Goal: Task Accomplishment & Management: Use online tool/utility

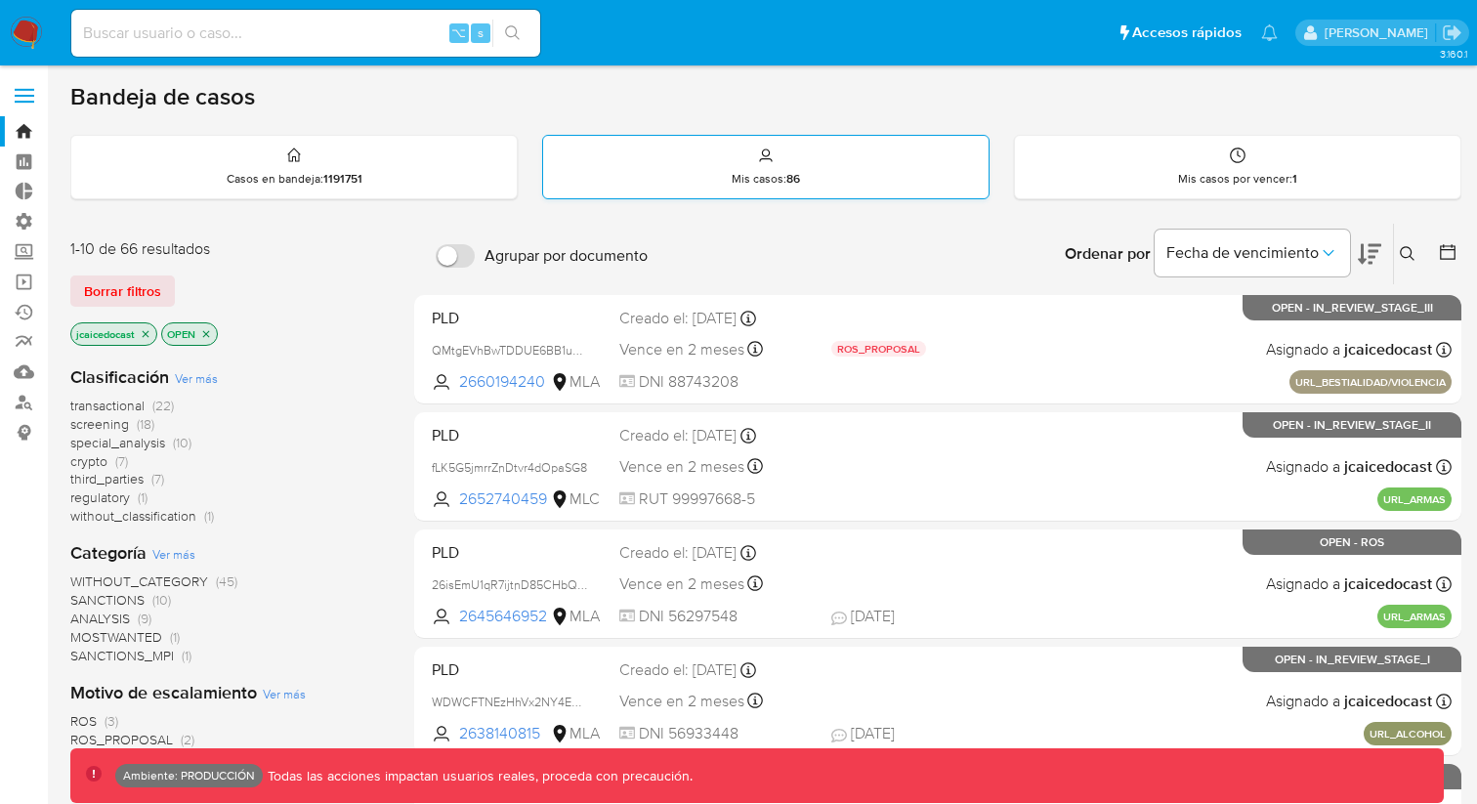
click at [745, 168] on div "Mis casos : 86" at bounding box center [765, 167] width 445 height 63
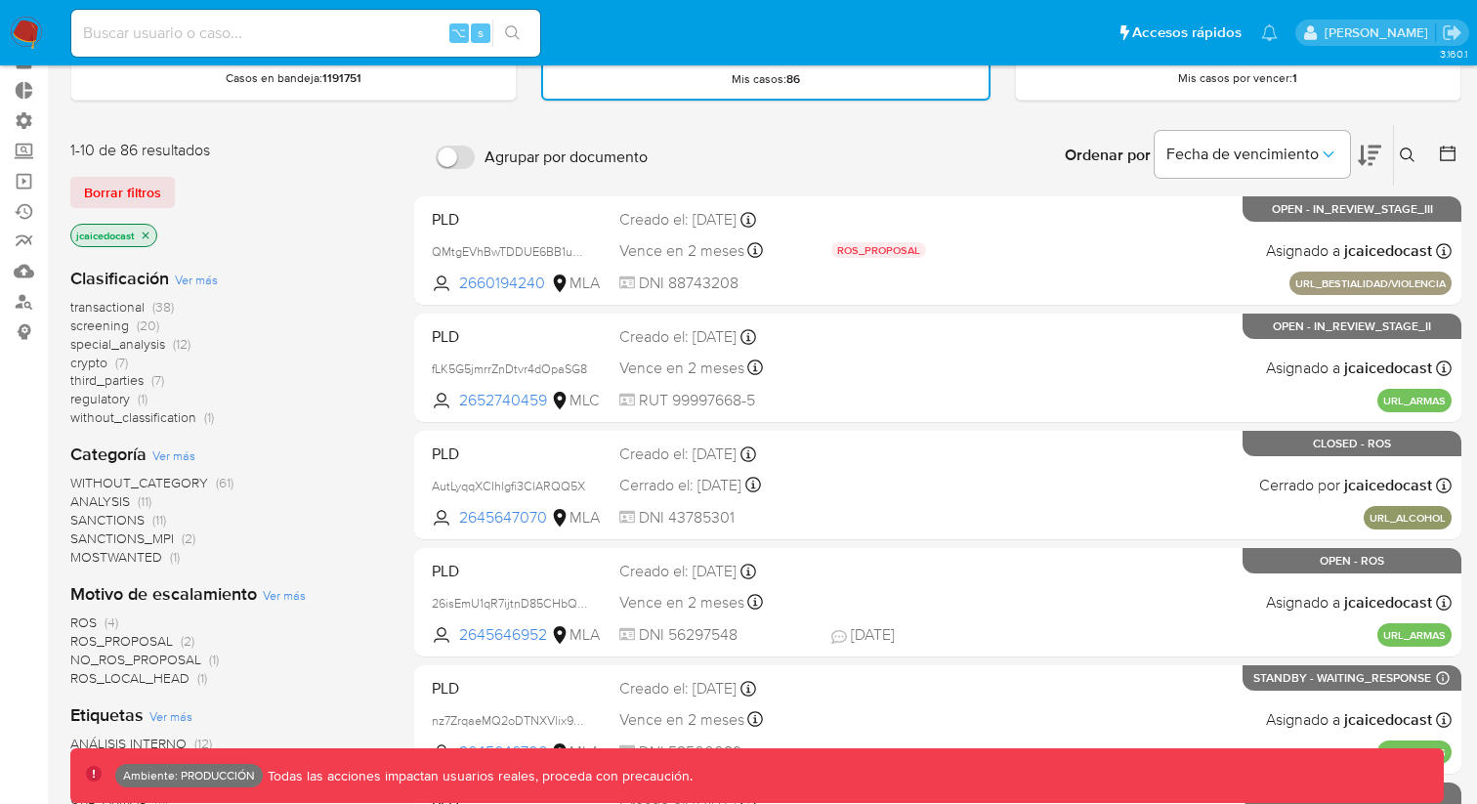
scroll to position [120, 0]
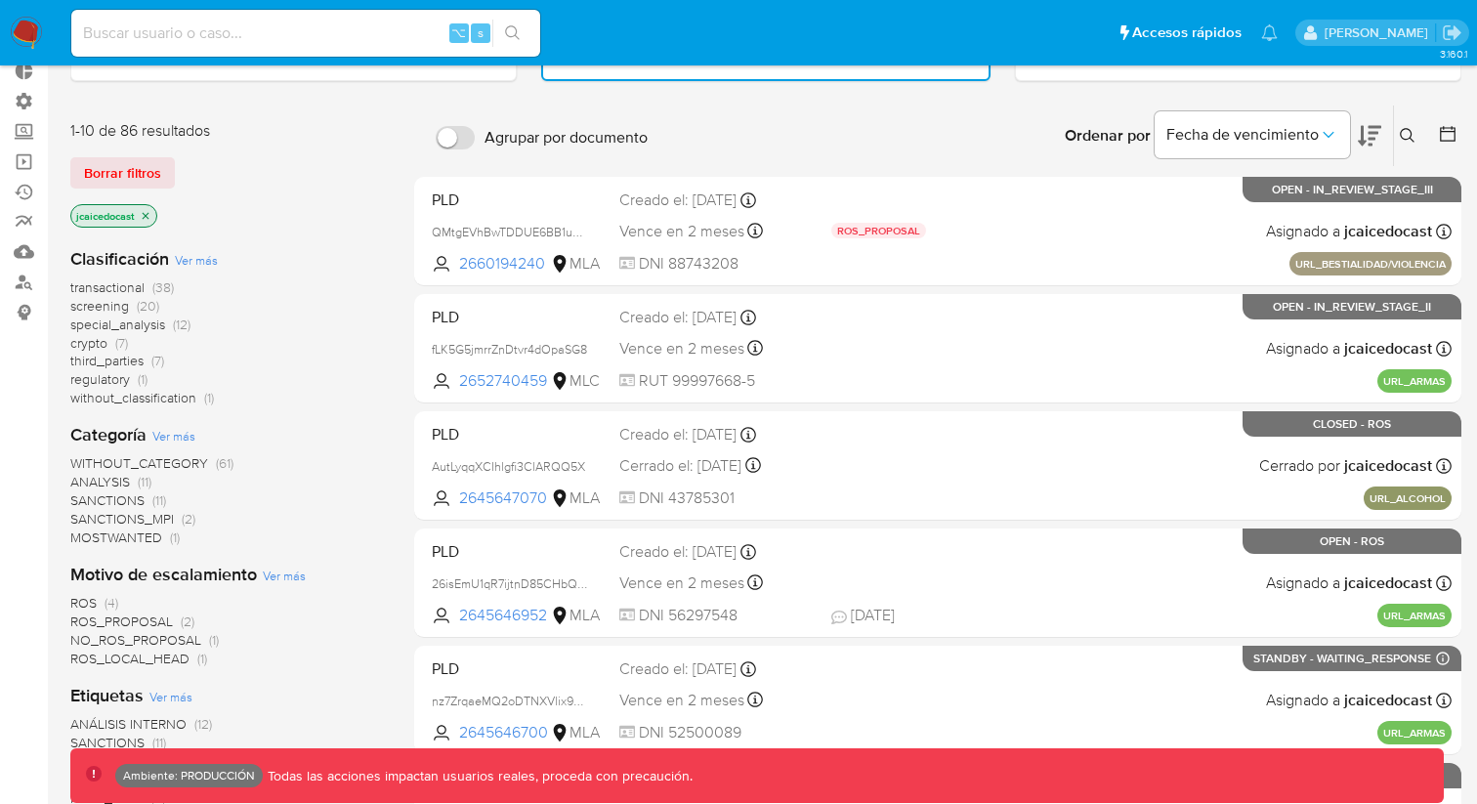
click at [117, 499] on span "SANCTIONS" at bounding box center [107, 500] width 74 height 20
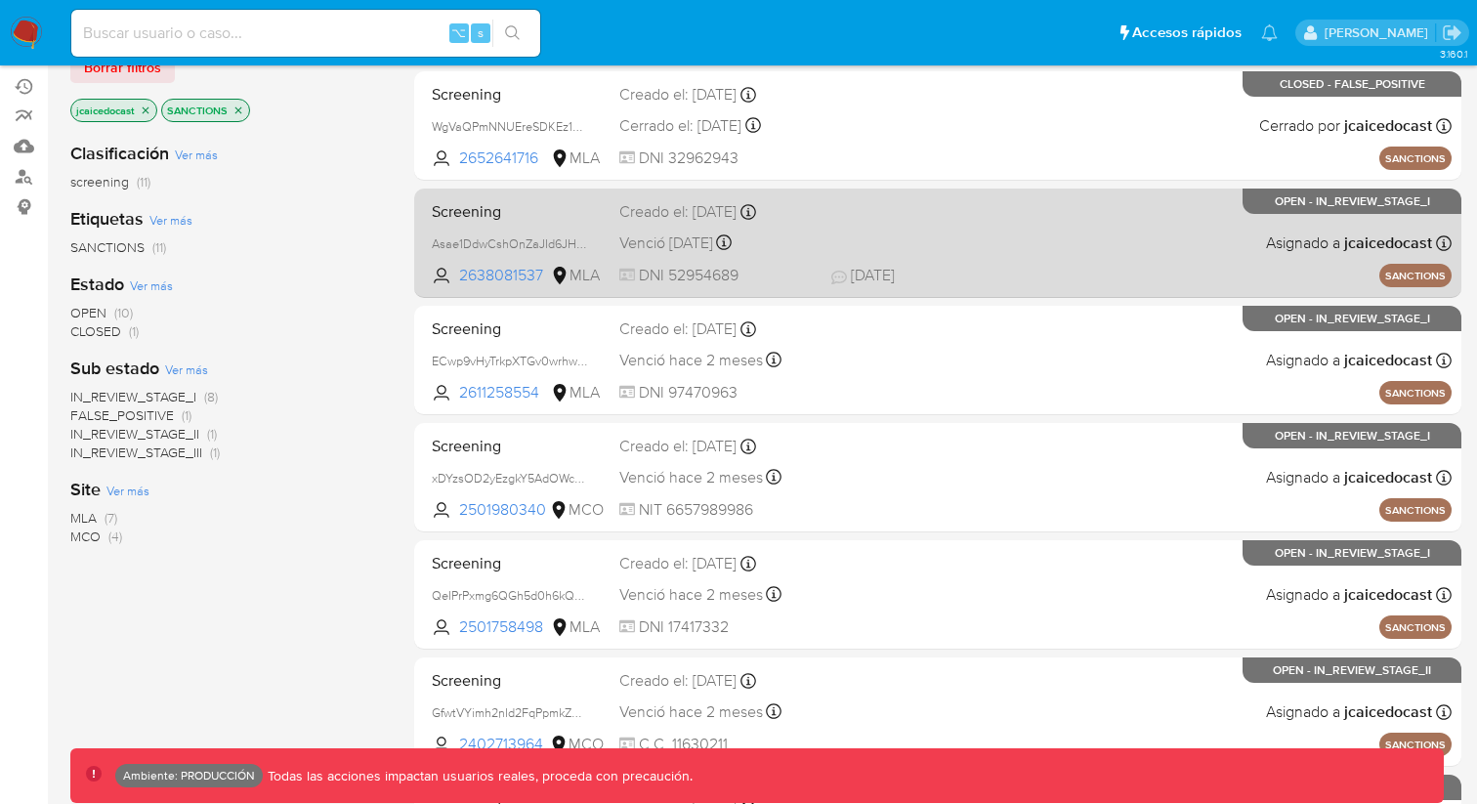
scroll to position [234, 0]
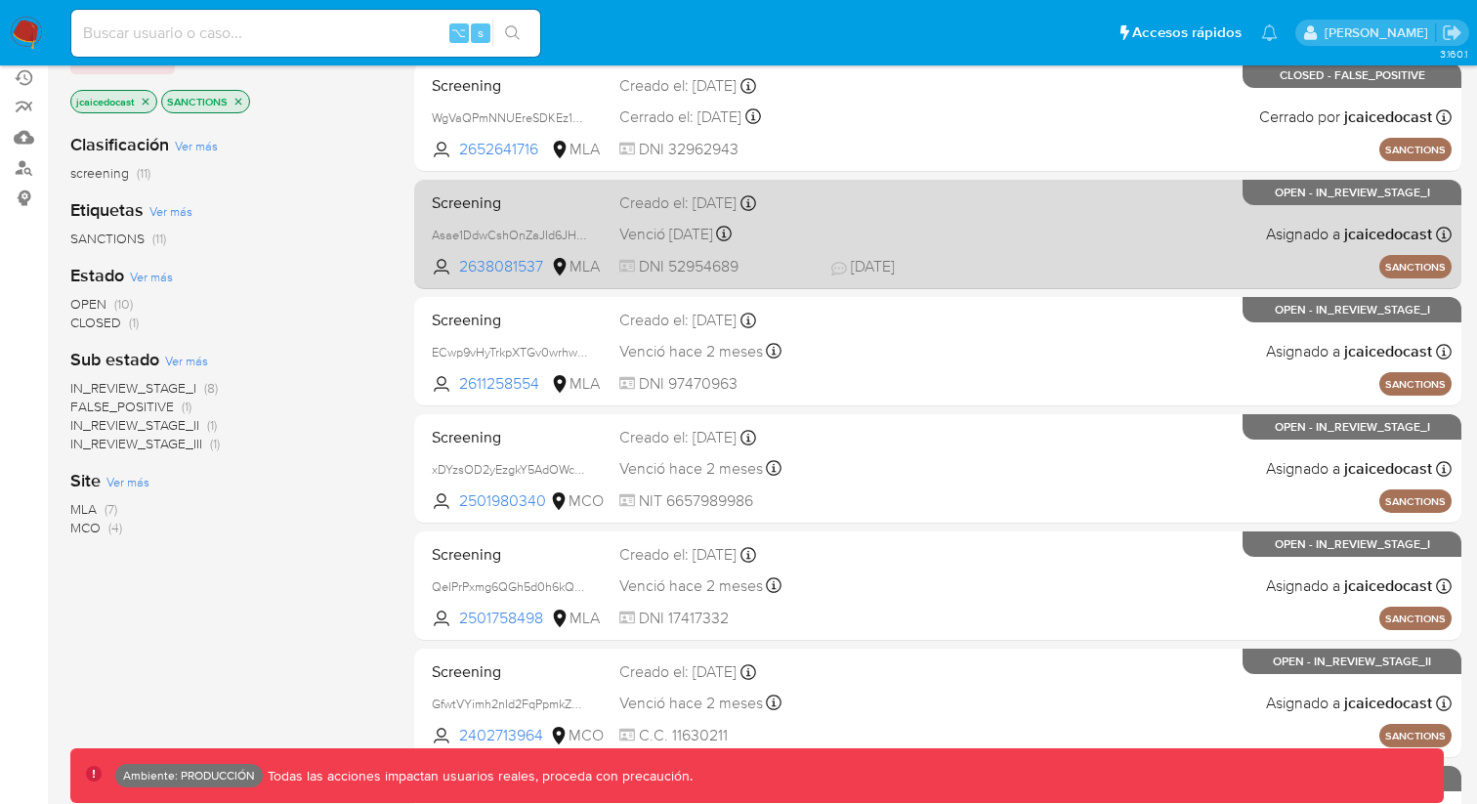
click at [943, 231] on span at bounding box center [929, 233] width 196 height 4
drag, startPoint x: 918, startPoint y: 216, endPoint x: 972, endPoint y: 201, distance: 55.7
click at [972, 201] on div "Screening Asae1DdwCshOnZaJId6JHOkJ 2638081537 MLA Creado el: 21/08/2025 Creado …" at bounding box center [938, 234] width 1028 height 99
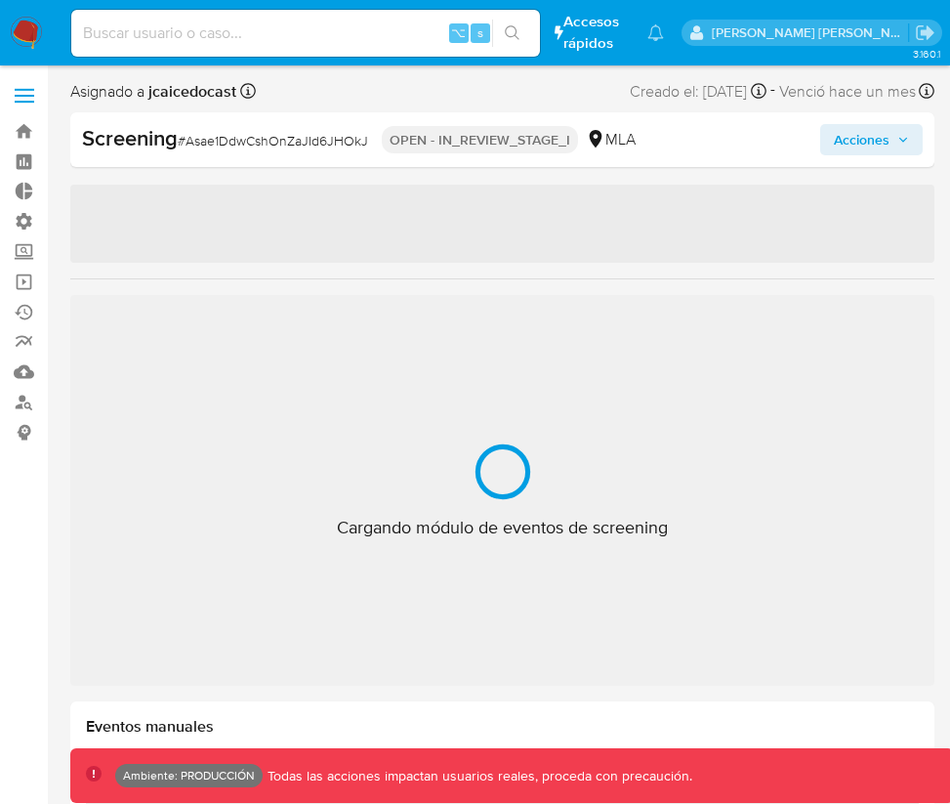
scroll to position [1013, 0]
select select "10"
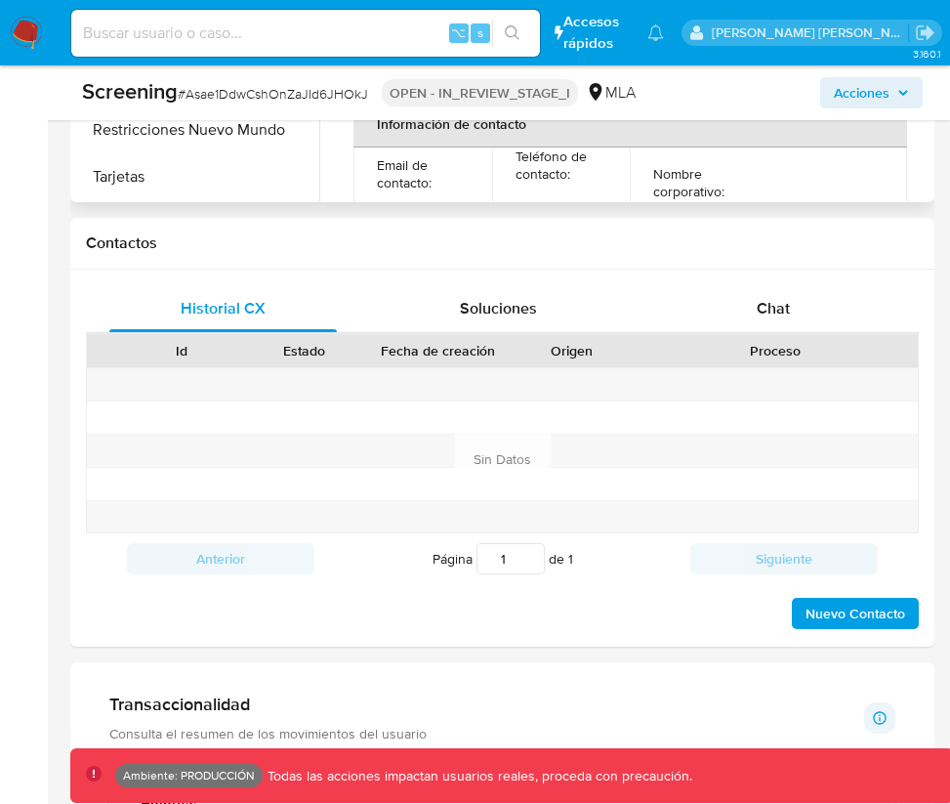
scroll to position [1000, 0]
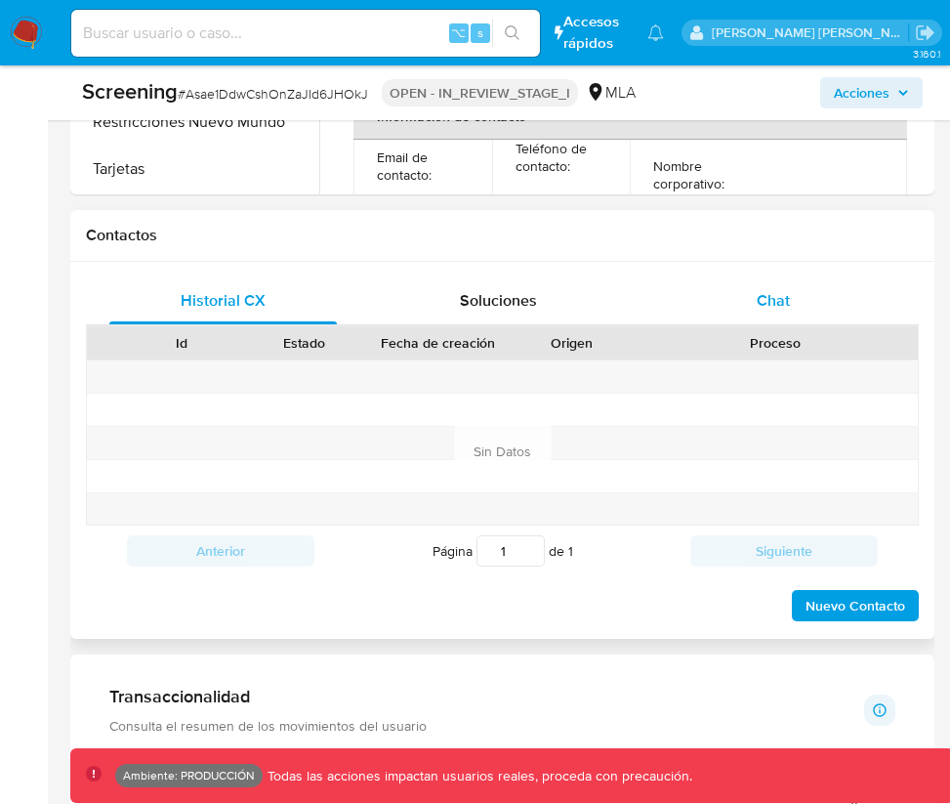
click at [773, 314] on div "Chat" at bounding box center [773, 300] width 228 height 47
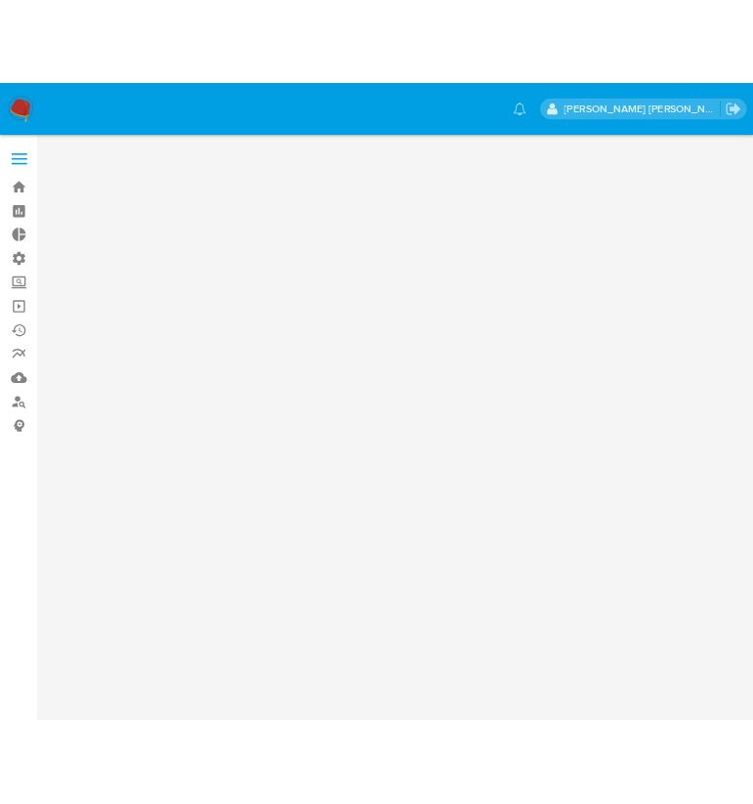
scroll to position [0, 0]
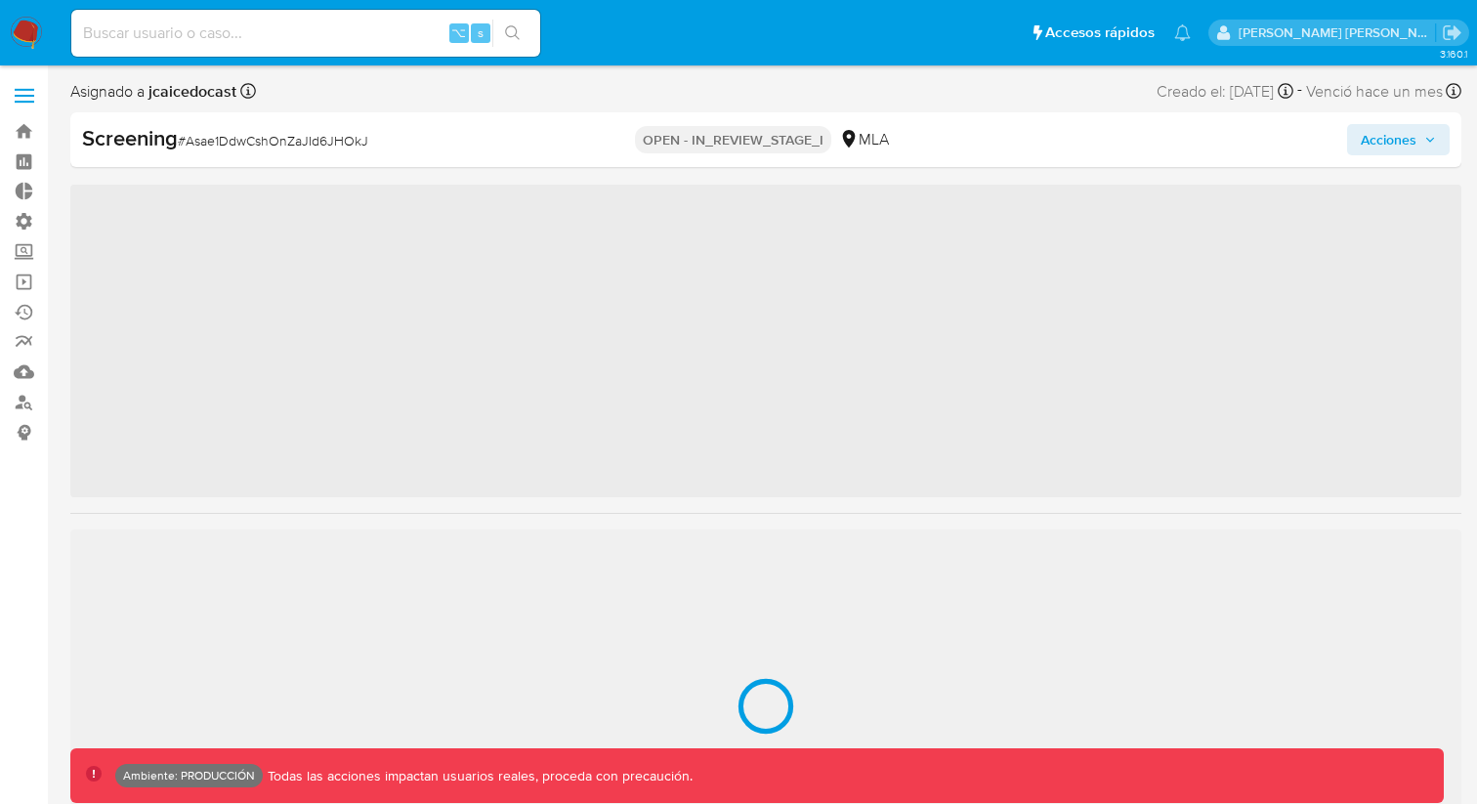
scroll to position [1013, 0]
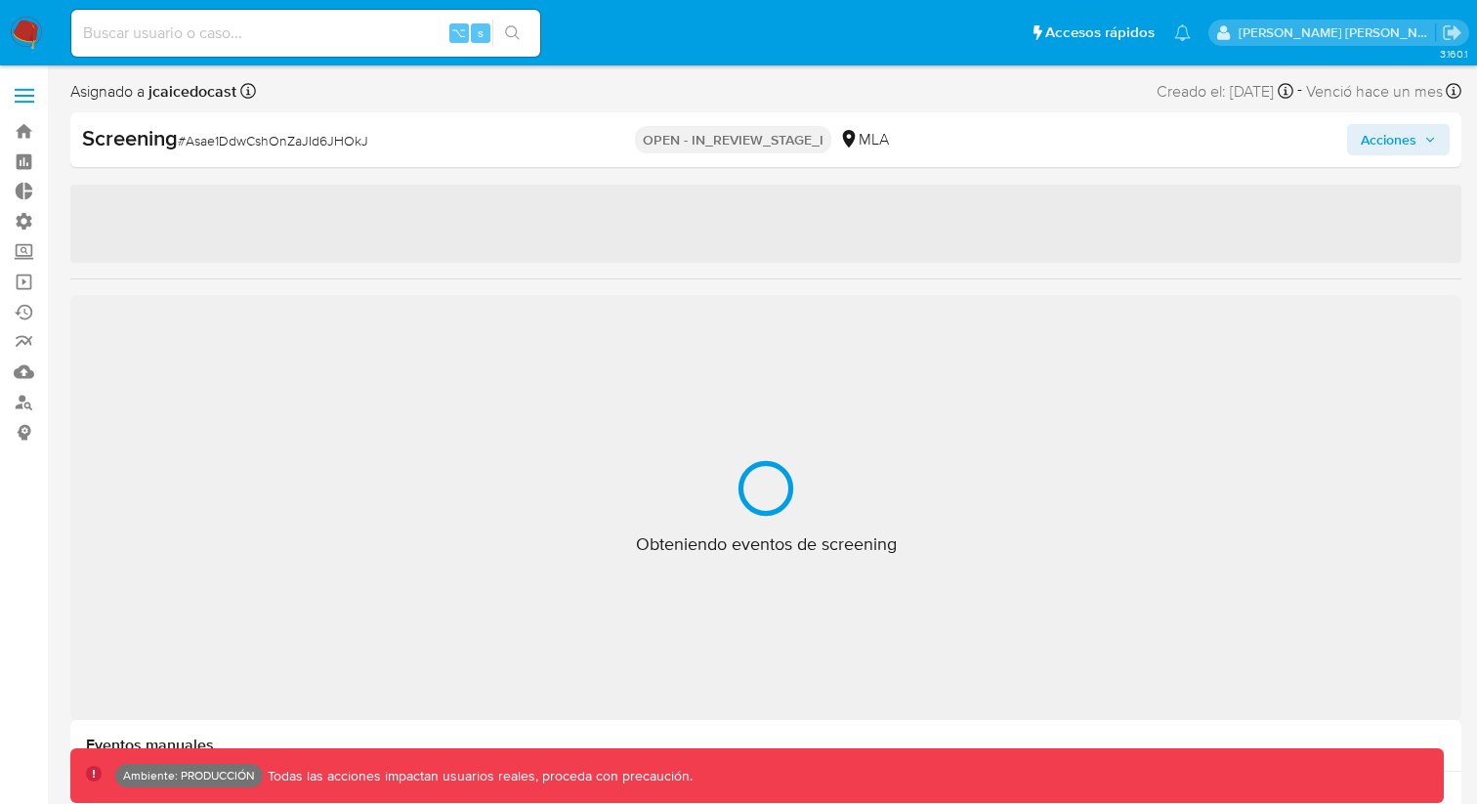
select select "10"
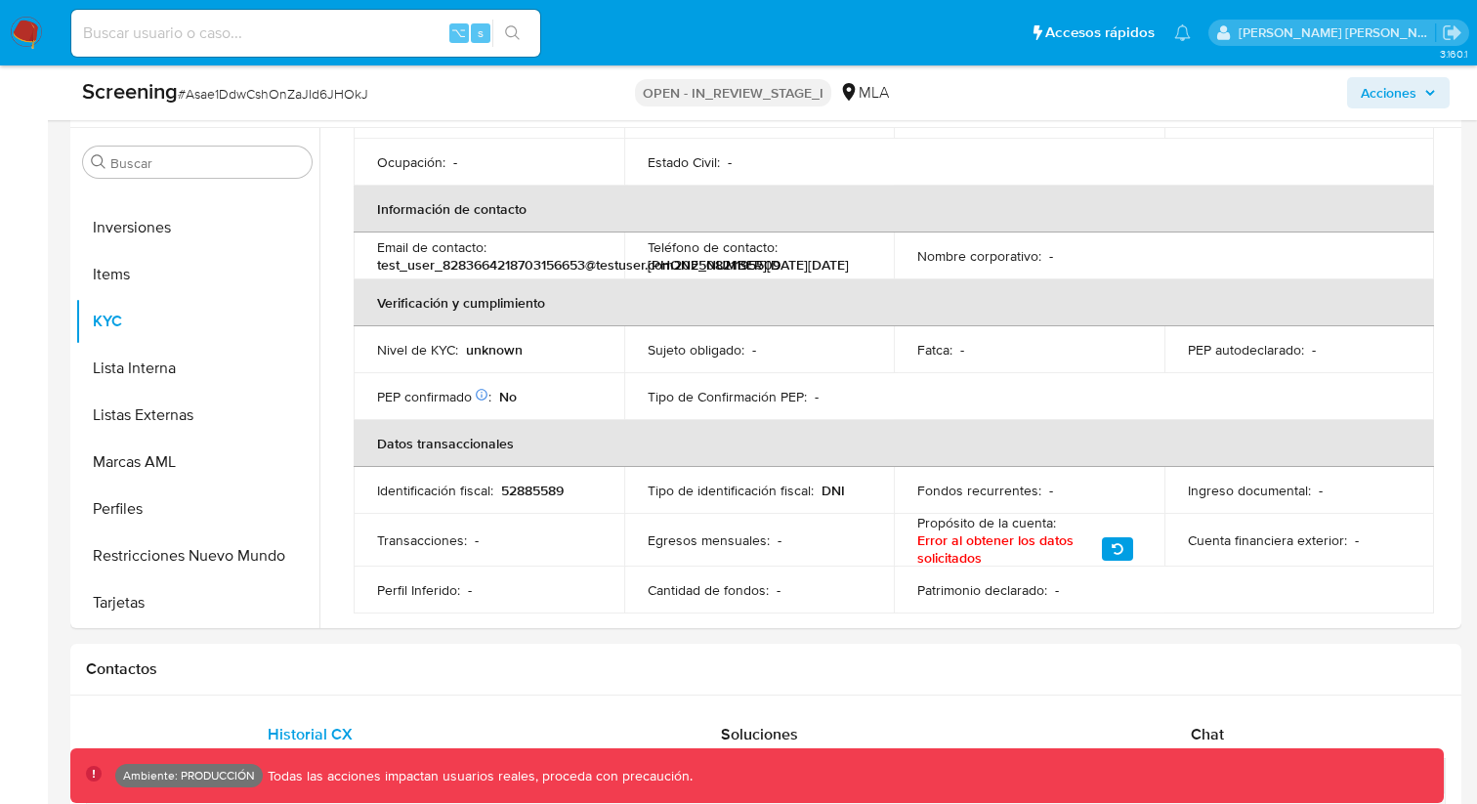
scroll to position [334, 0]
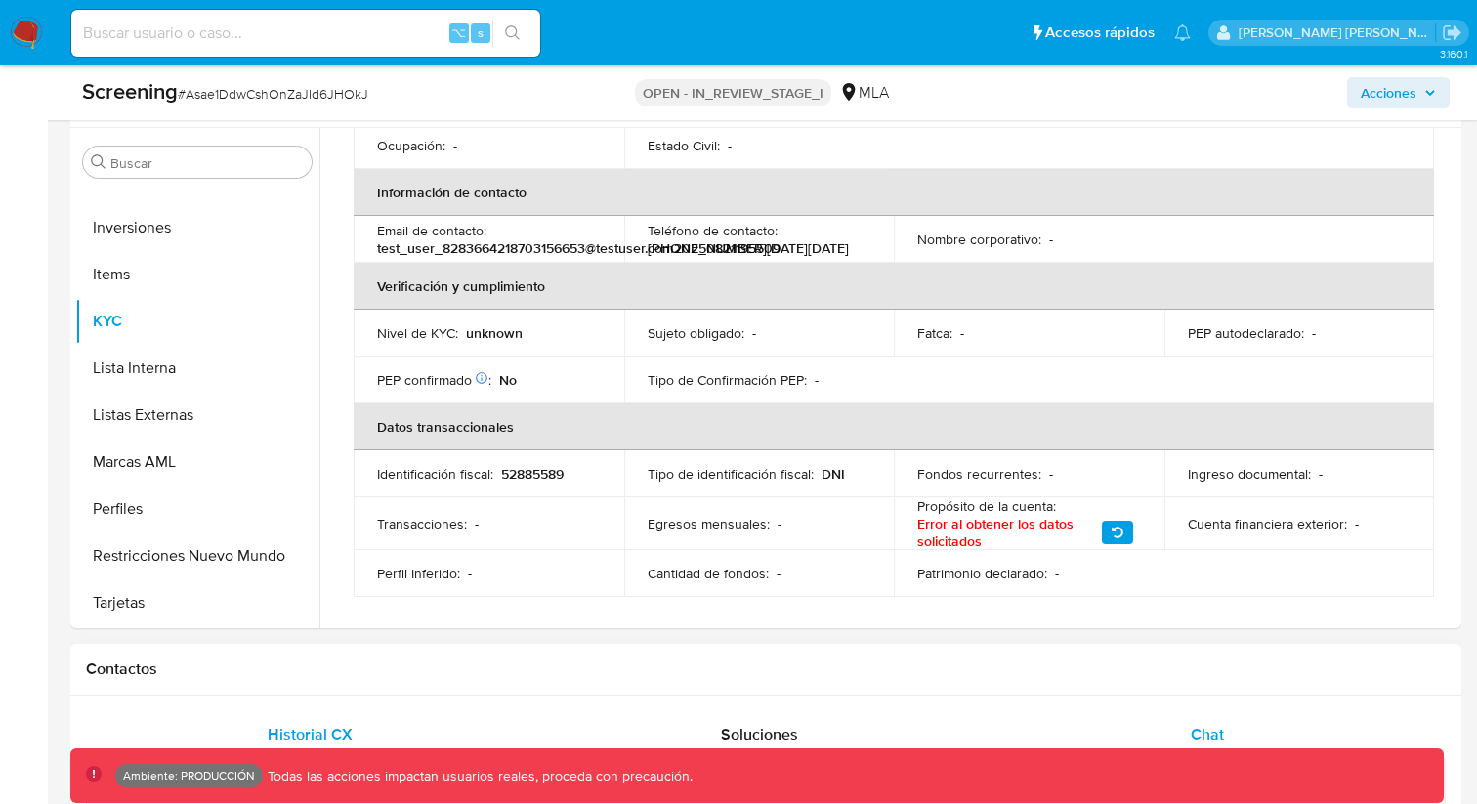
click at [1214, 735] on span "Chat" at bounding box center [1207, 734] width 33 height 22
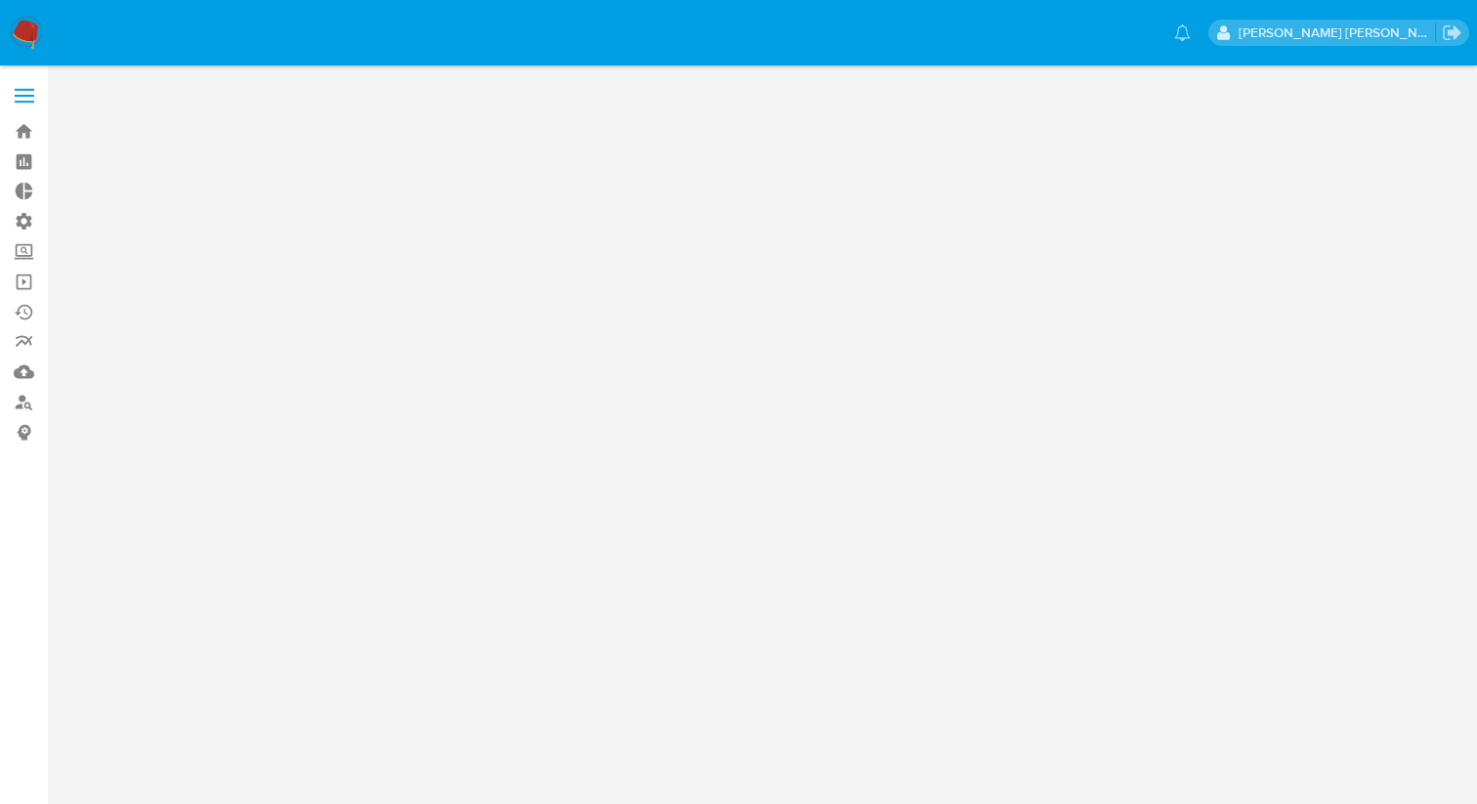
scroll to position [0, 0]
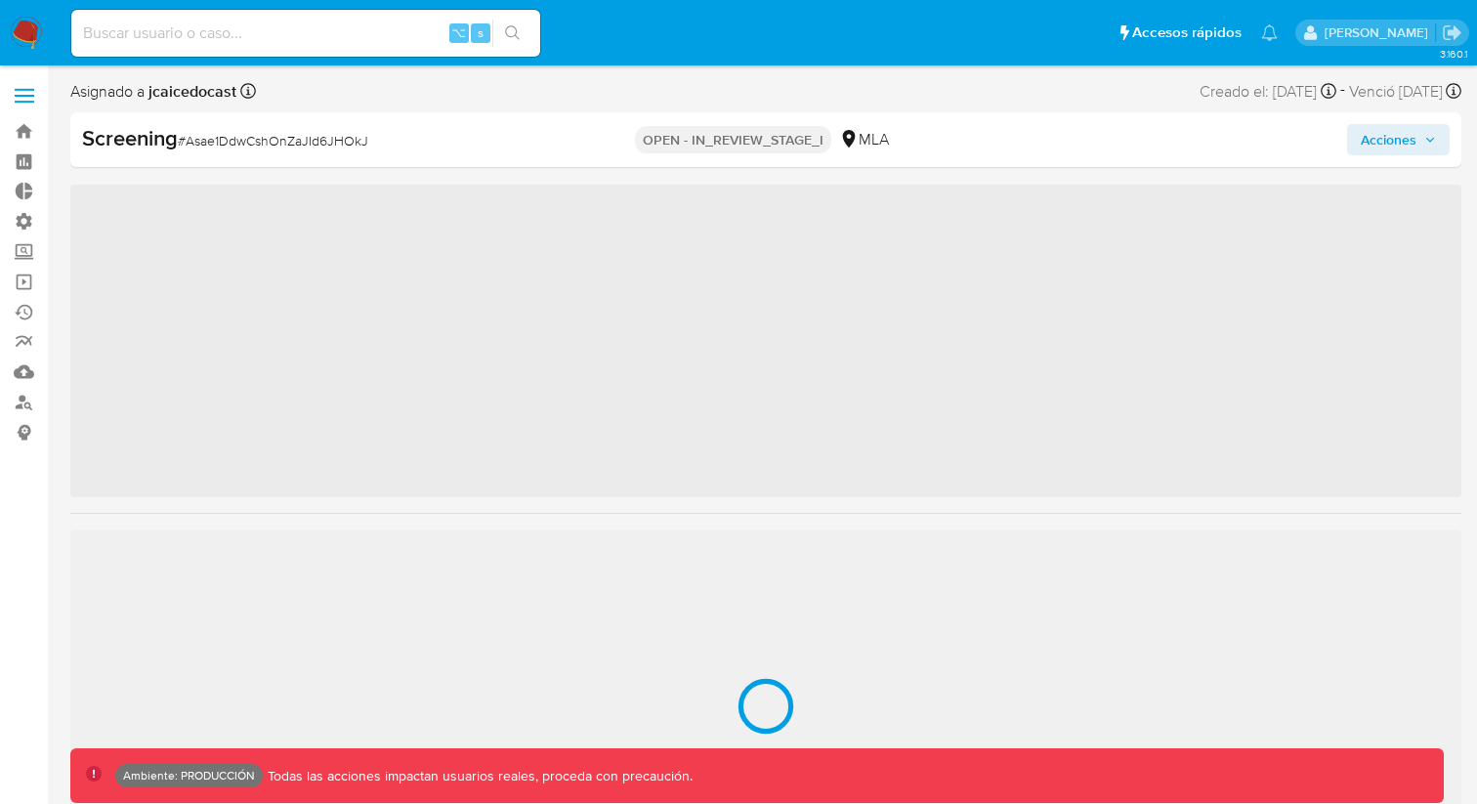
scroll to position [1013, 0]
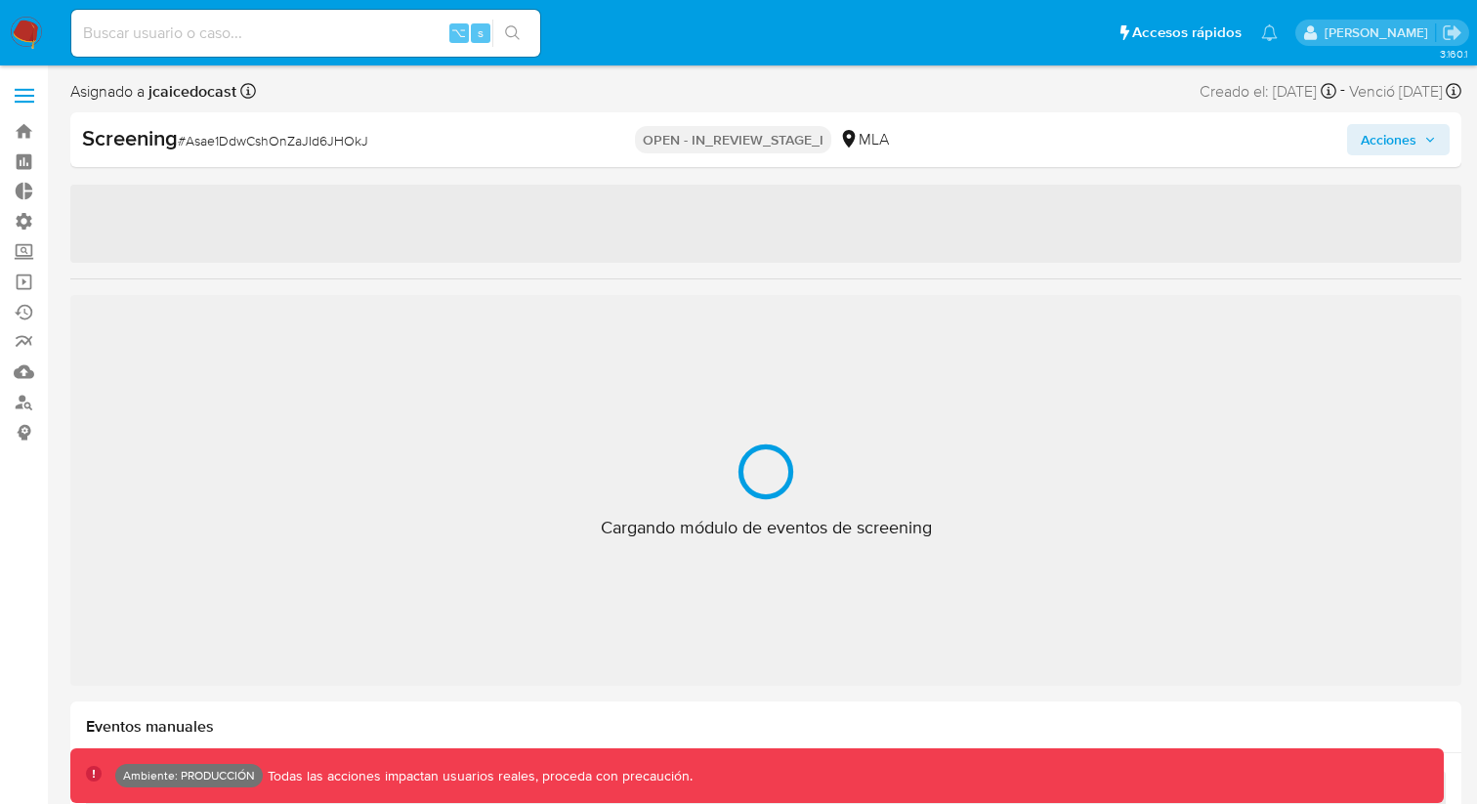
select select "10"
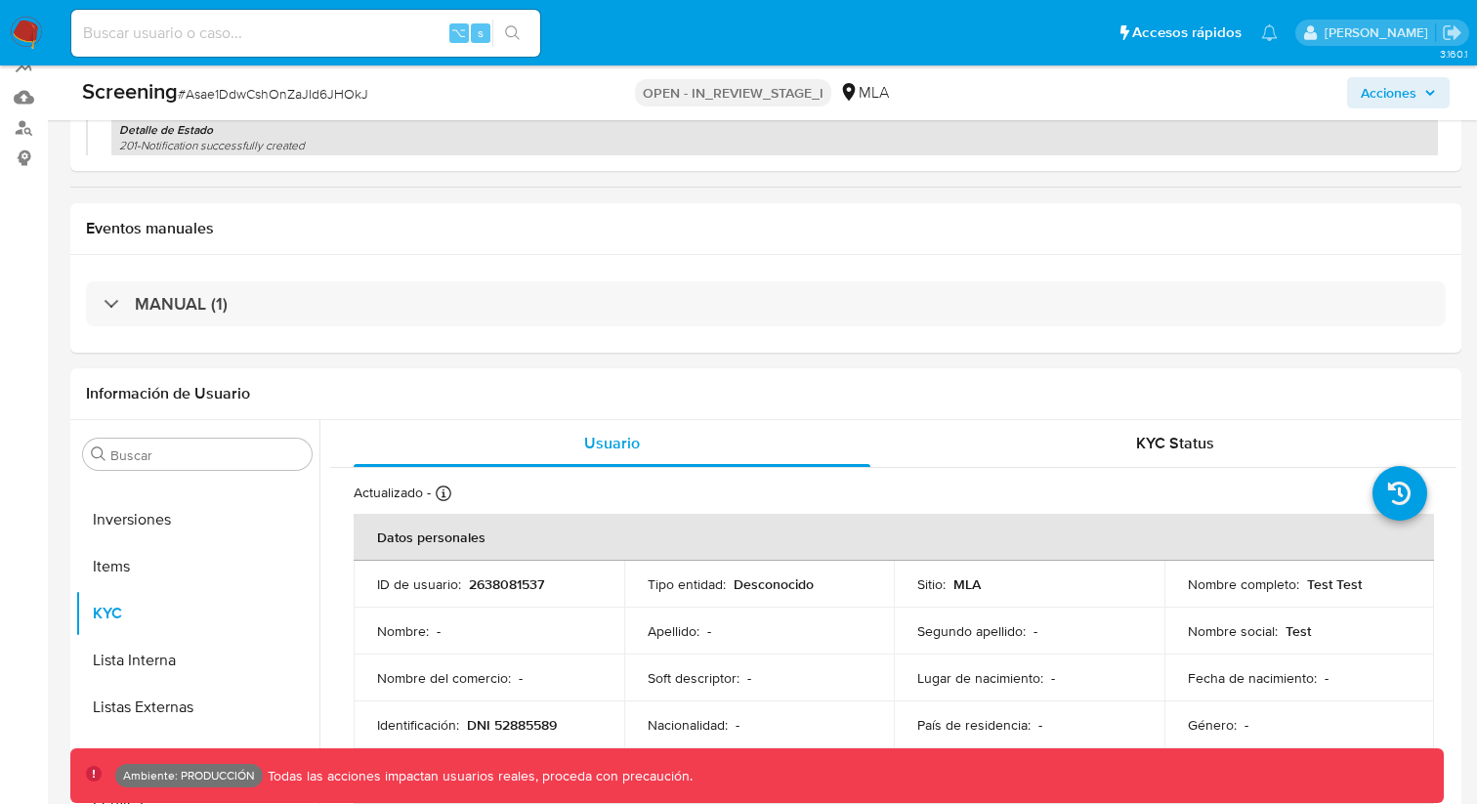
scroll to position [285, 0]
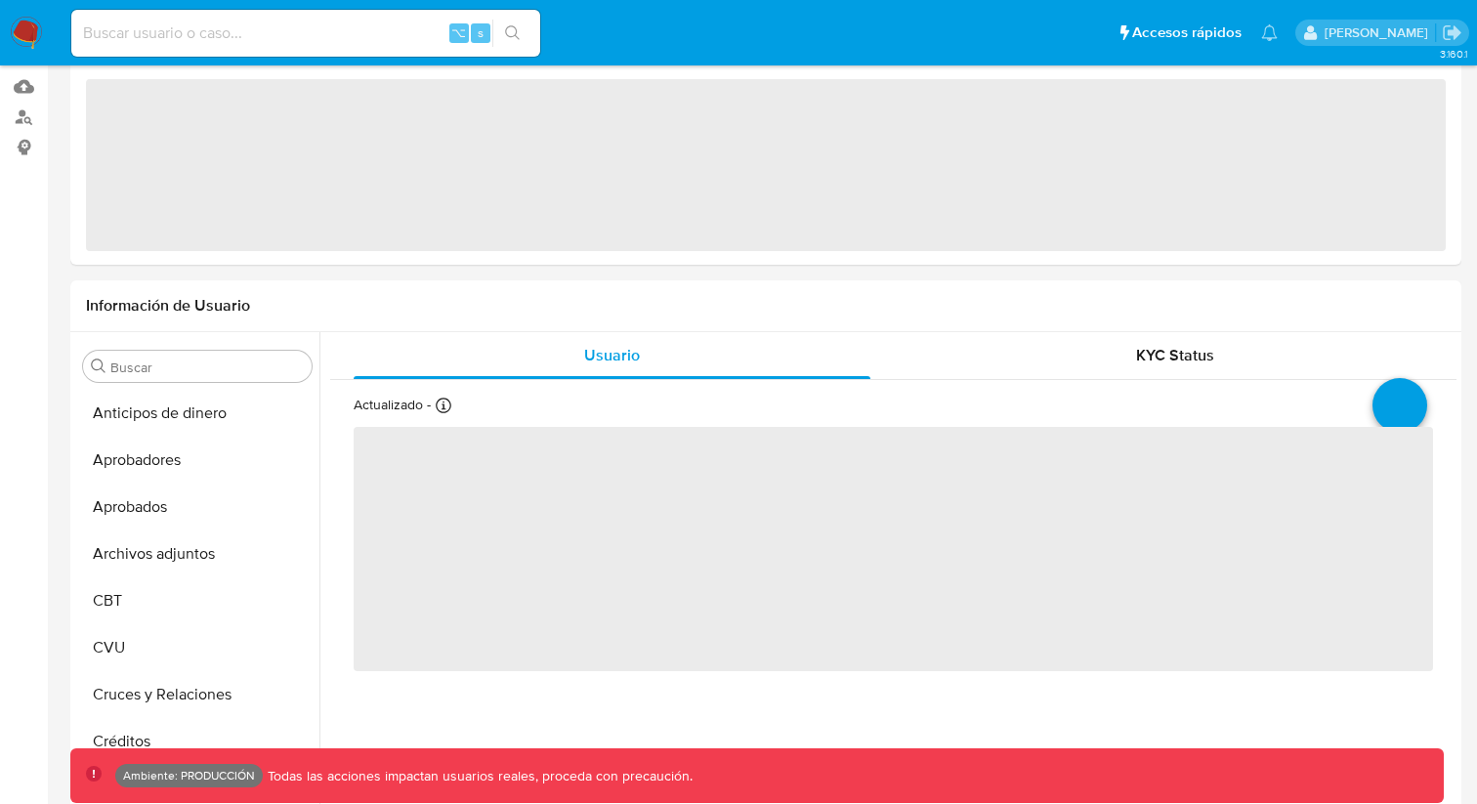
select select "10"
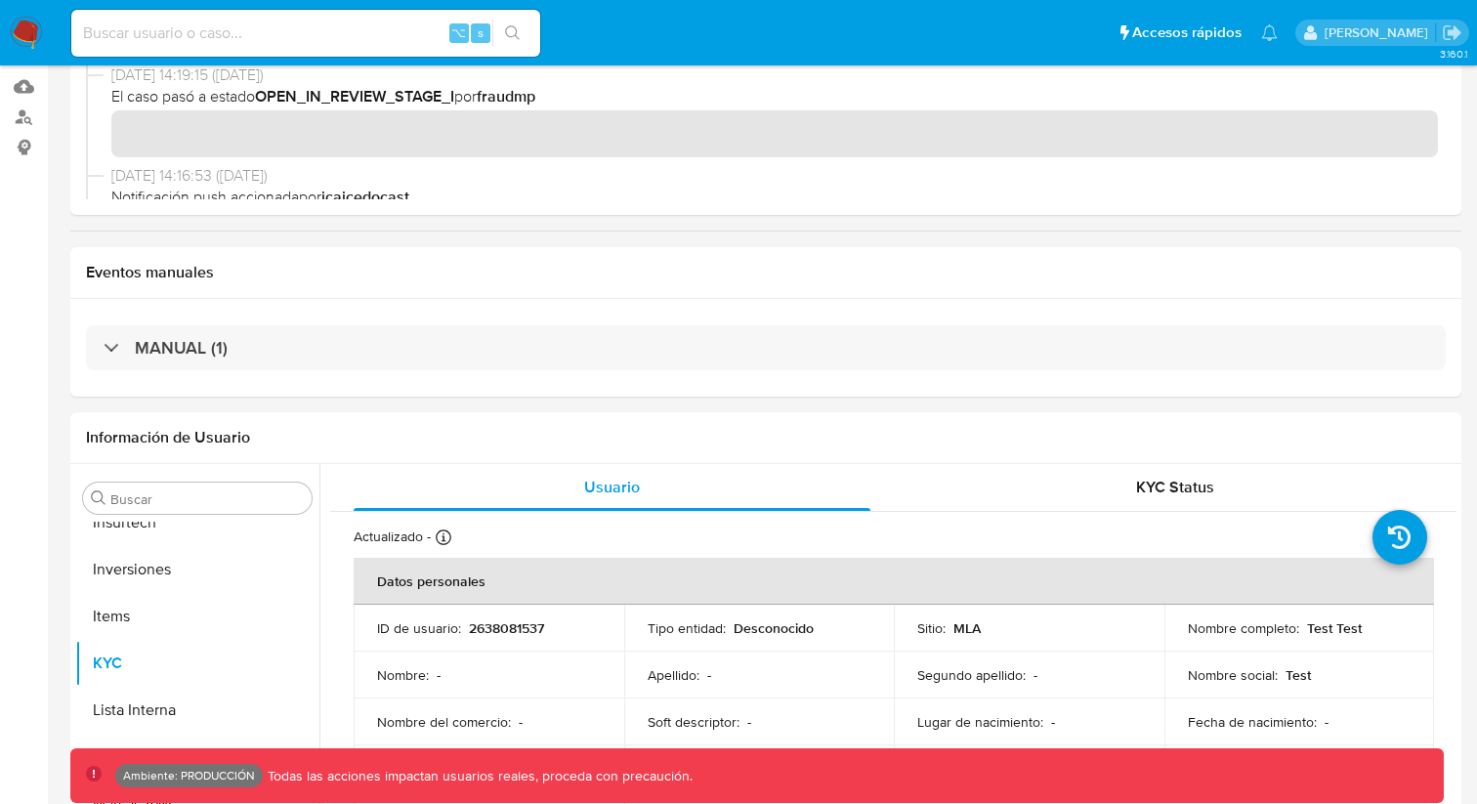
scroll to position [1013, 0]
